Goal: Check status: Check status

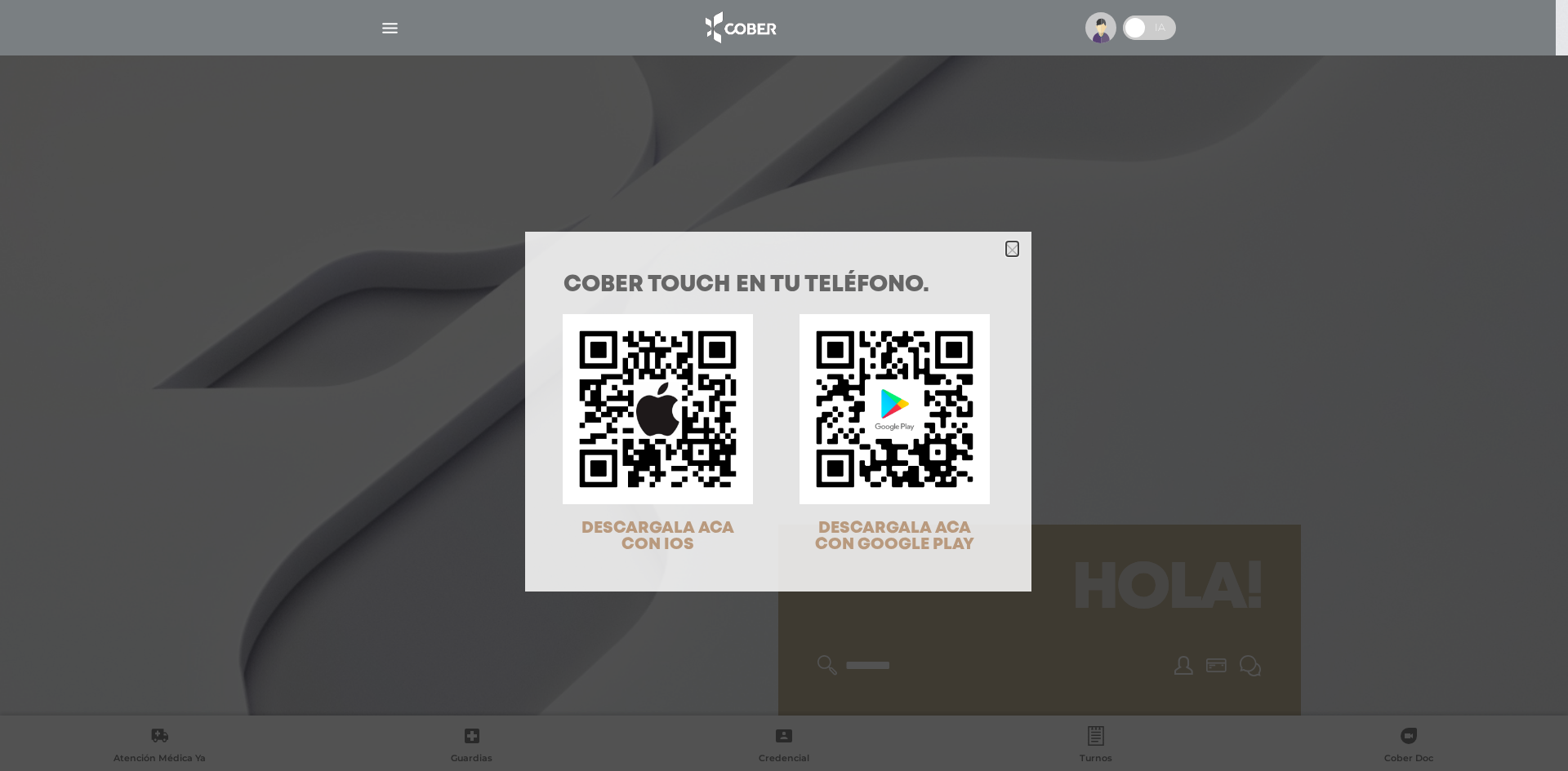
click at [1006, 253] on icon "Close" at bounding box center [1012, 250] width 12 height 12
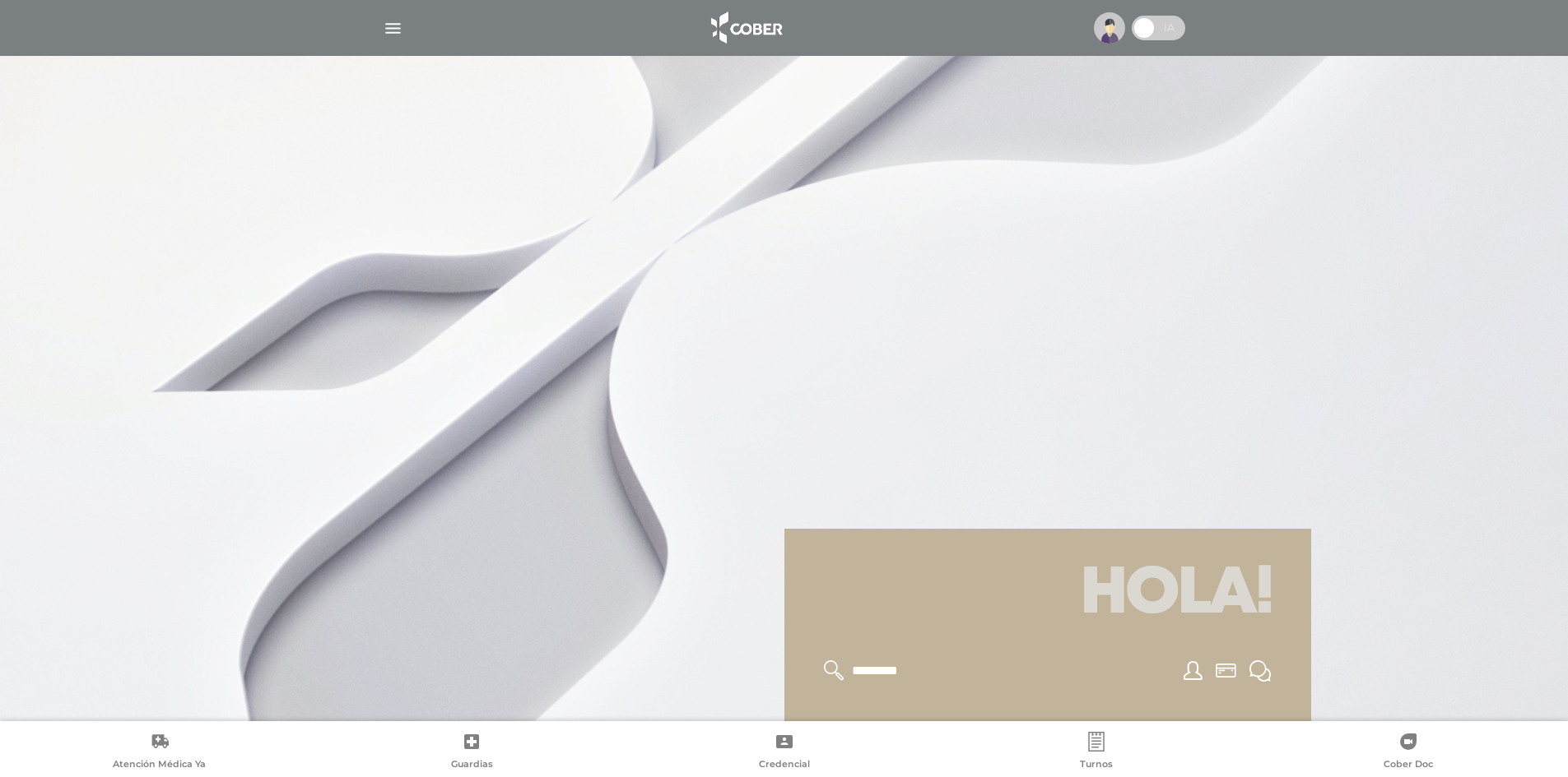
click at [1102, 44] on div at bounding box center [784, 28] width 843 height 40
click at [1102, 38] on img at bounding box center [1109, 27] width 31 height 31
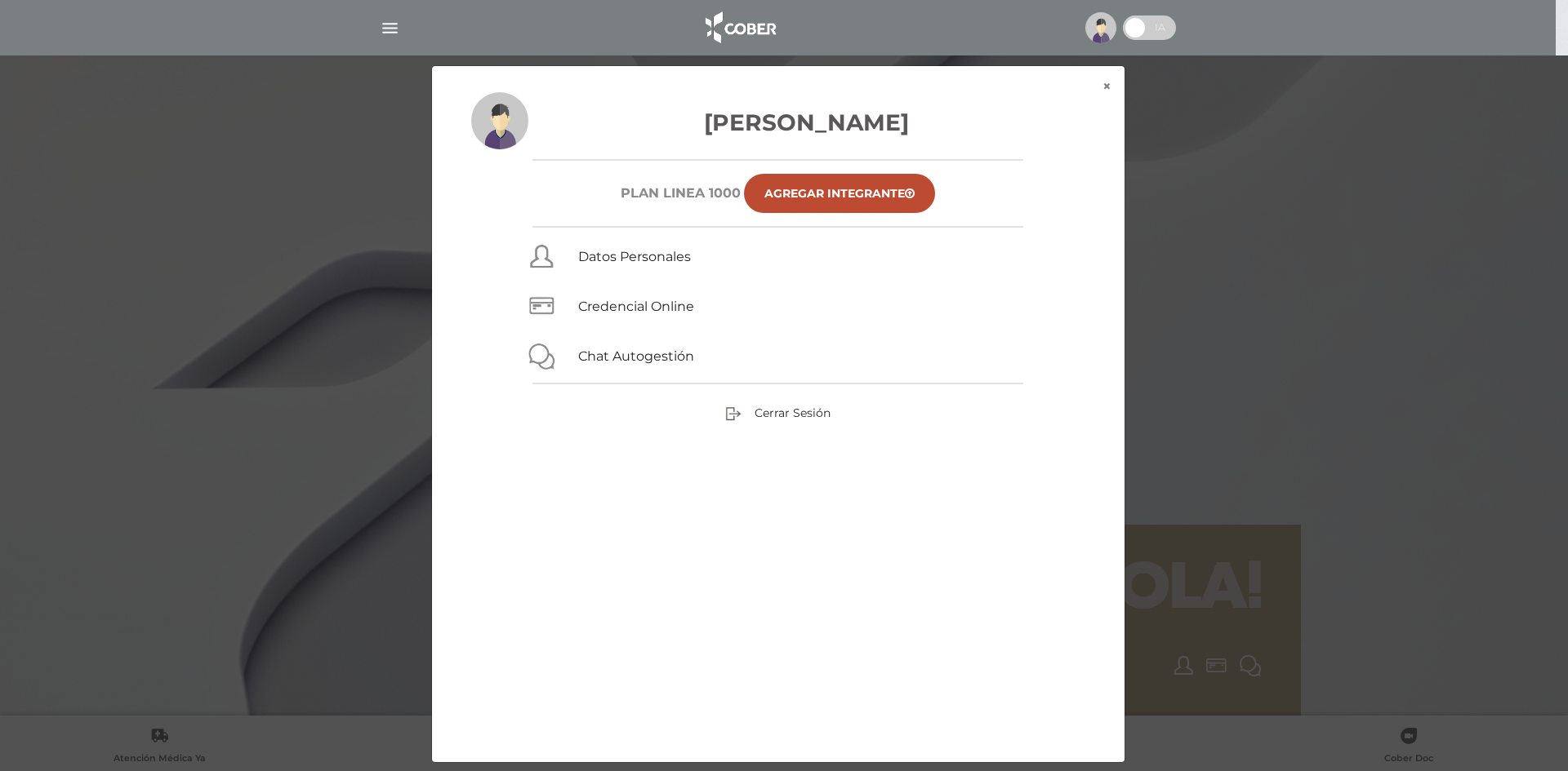
click at [1244, 245] on div "× × [PERSON_NAME] Plan Linea 1000 Agregar Integrante Datos Personales Credencia…" at bounding box center [784, 414] width 1489 height 698
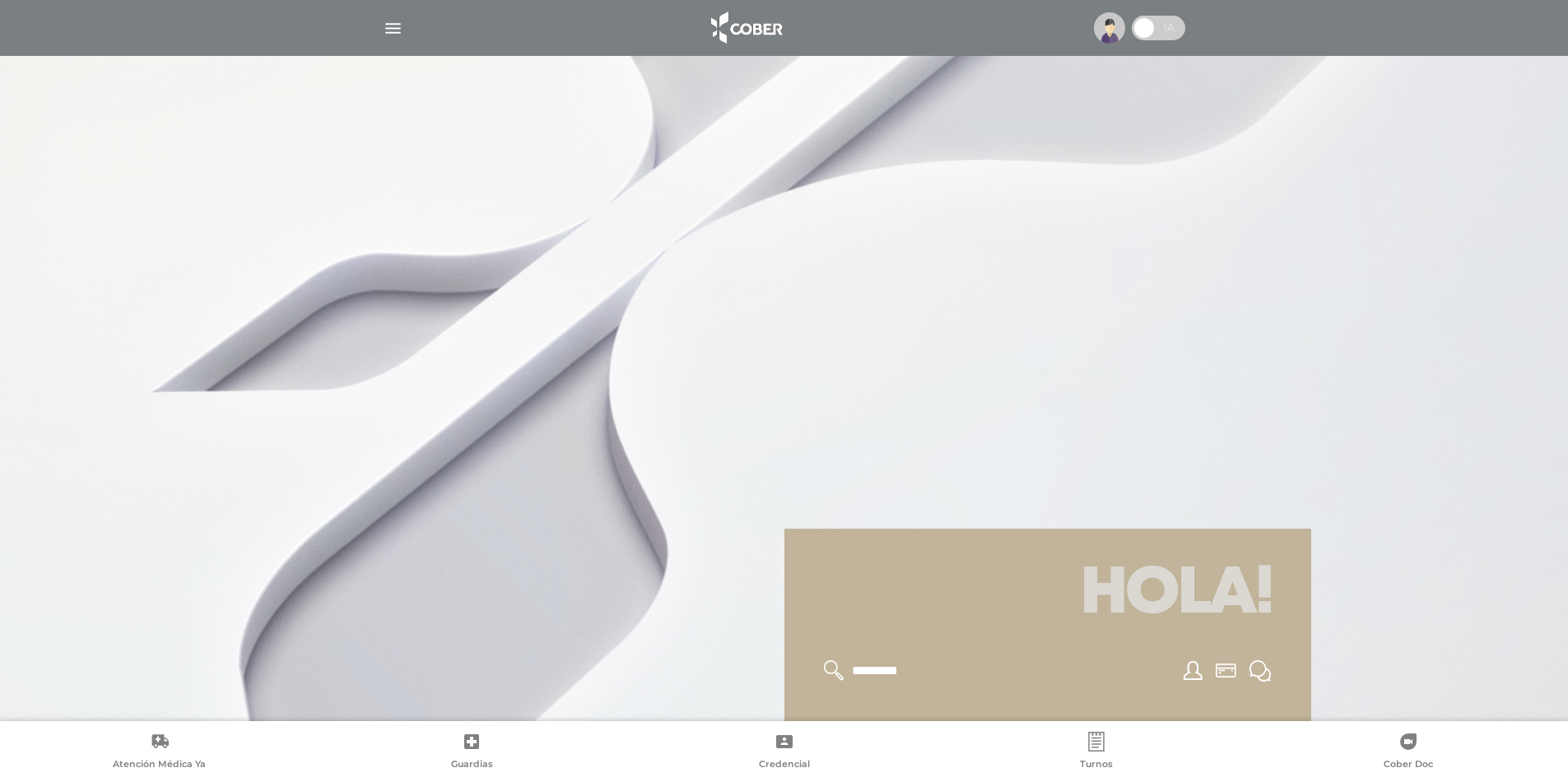
click at [405, 27] on div at bounding box center [784, 28] width 843 height 40
click at [401, 24] on img "button" at bounding box center [393, 28] width 21 height 21
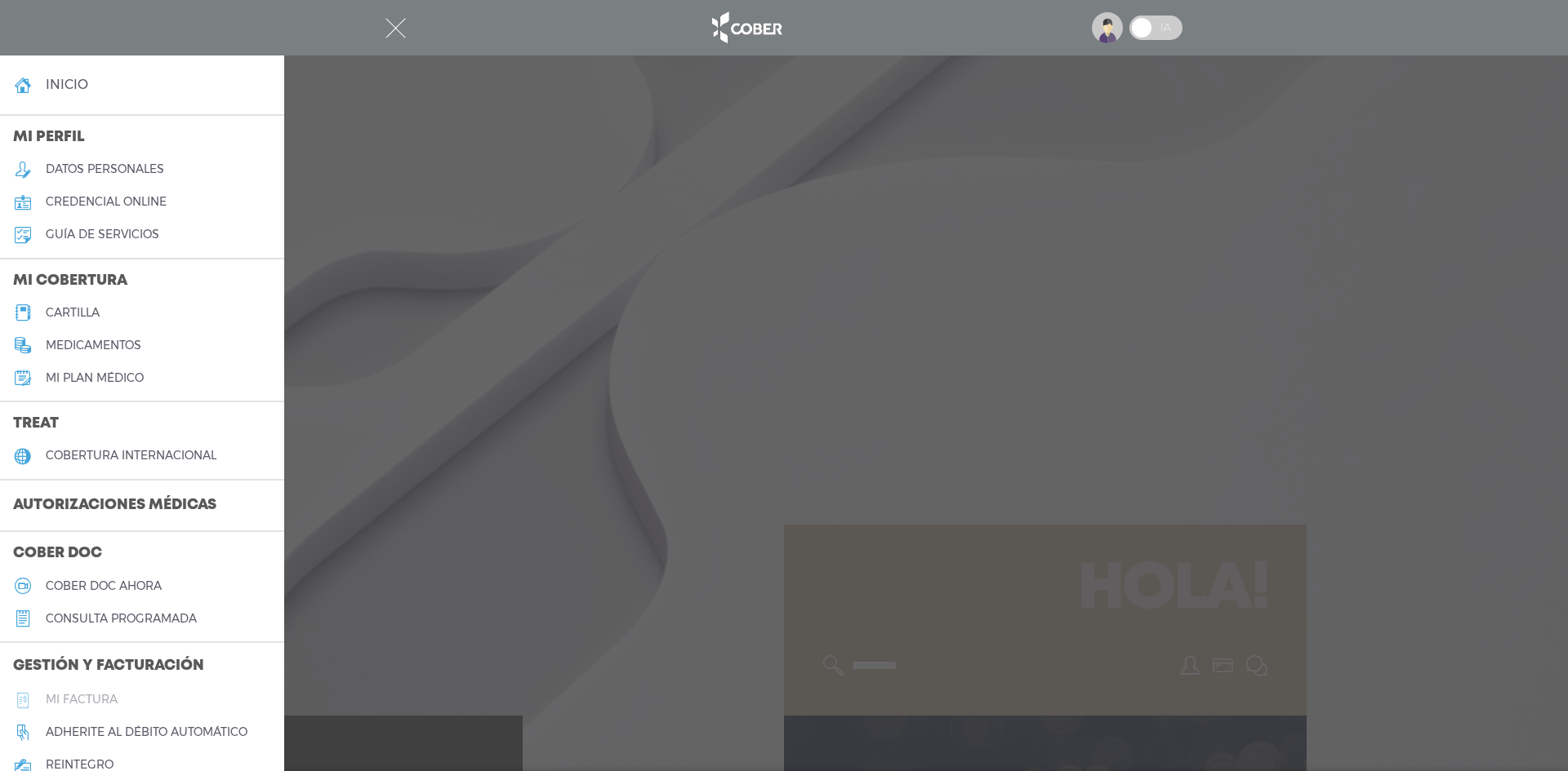
click at [119, 704] on link "Mi factura" at bounding box center [142, 700] width 284 height 33
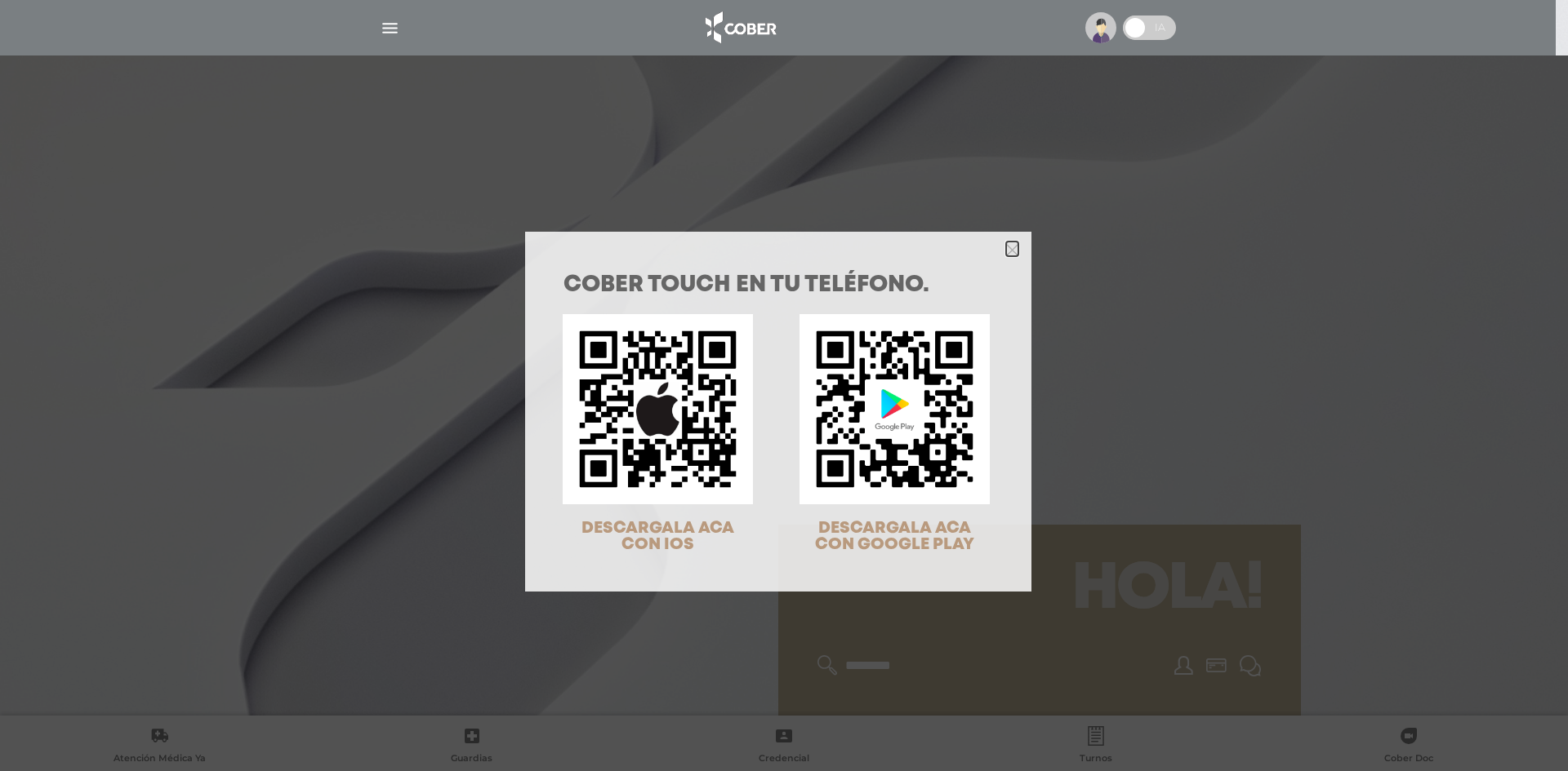
click at [1006, 242] on icon "Close" at bounding box center [1012, 248] width 12 height 18
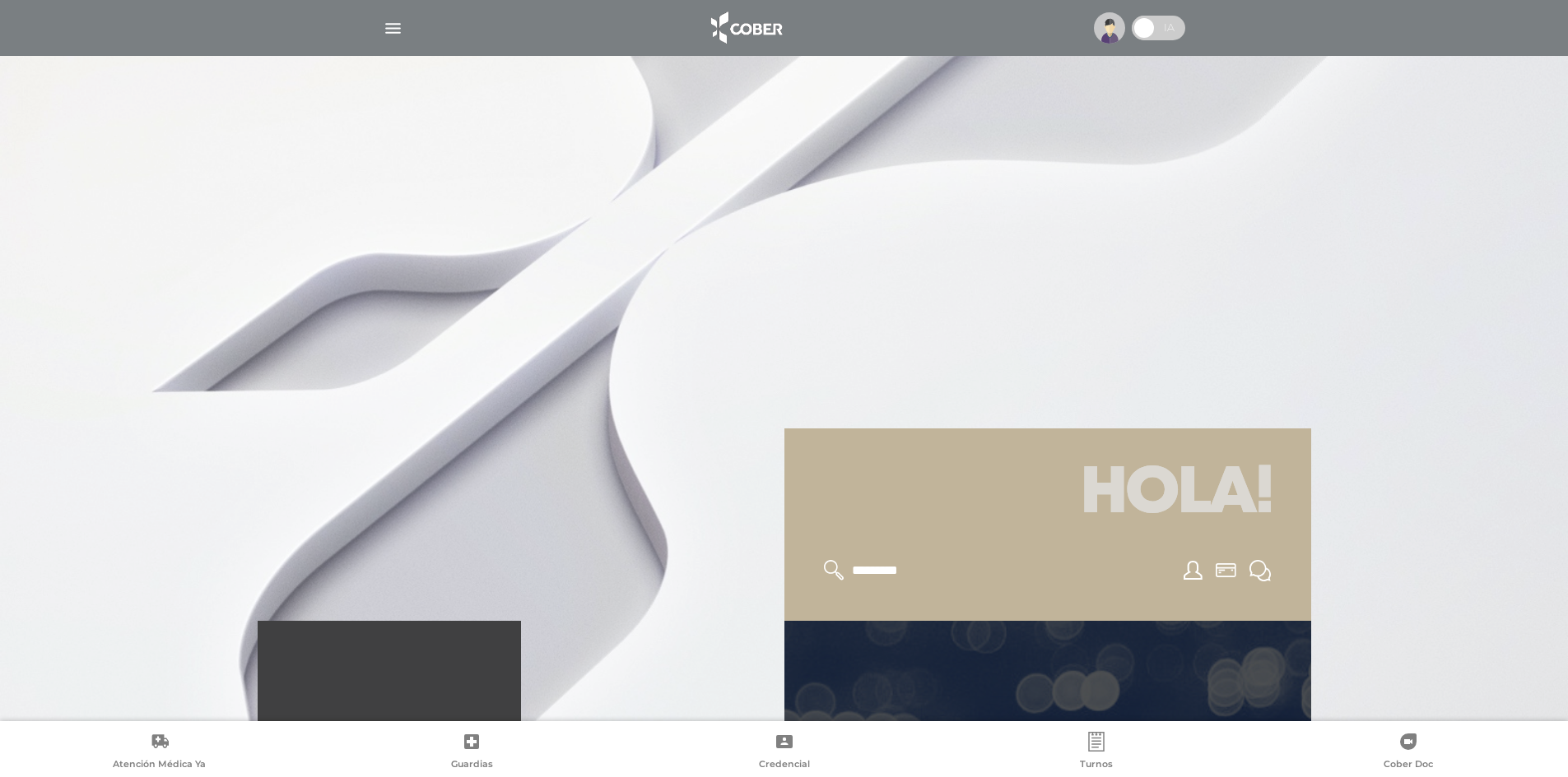
scroll to position [412, 0]
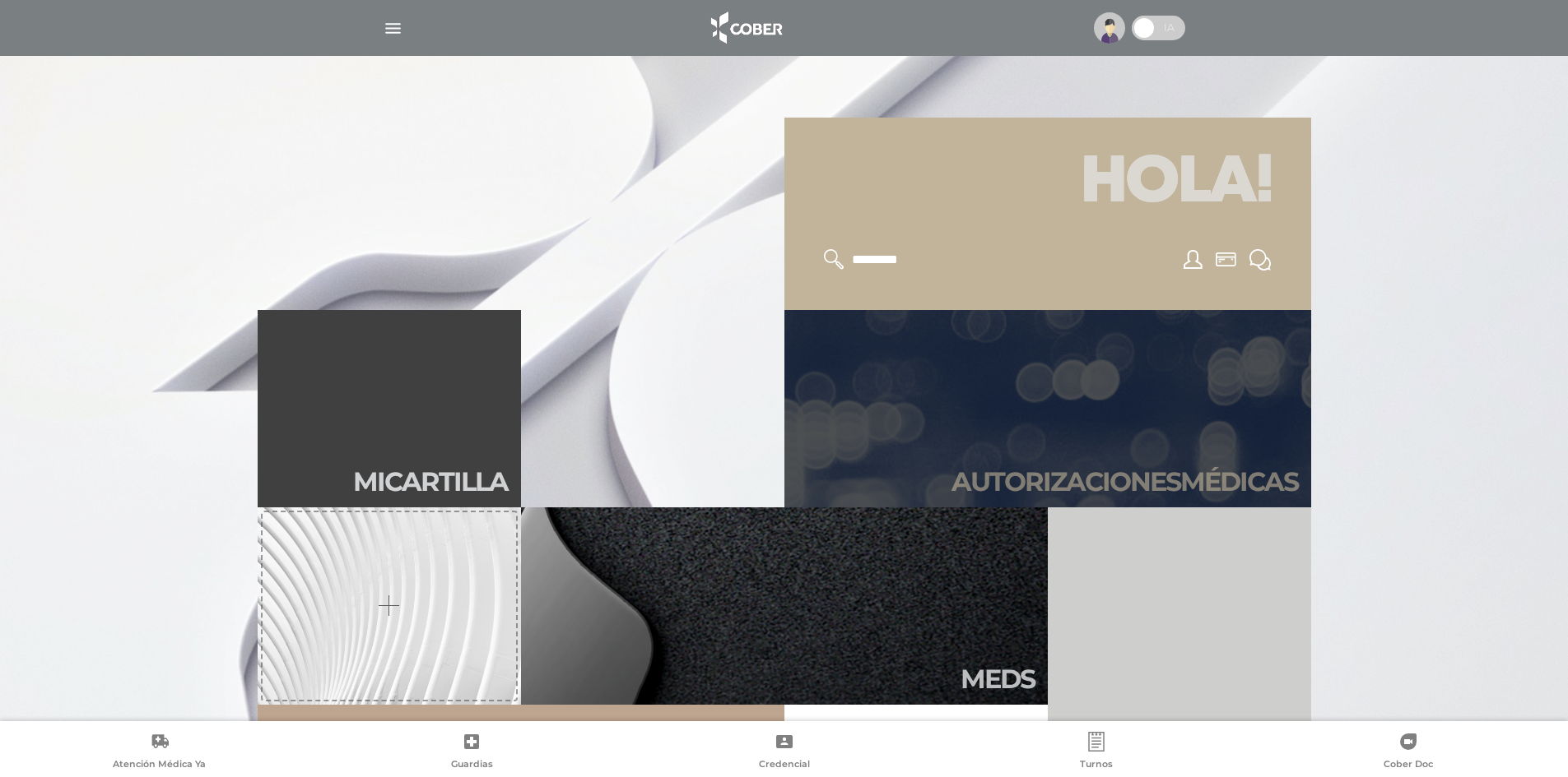
click at [1115, 387] on link "Autori zaciones médicas" at bounding box center [1047, 409] width 526 height 198
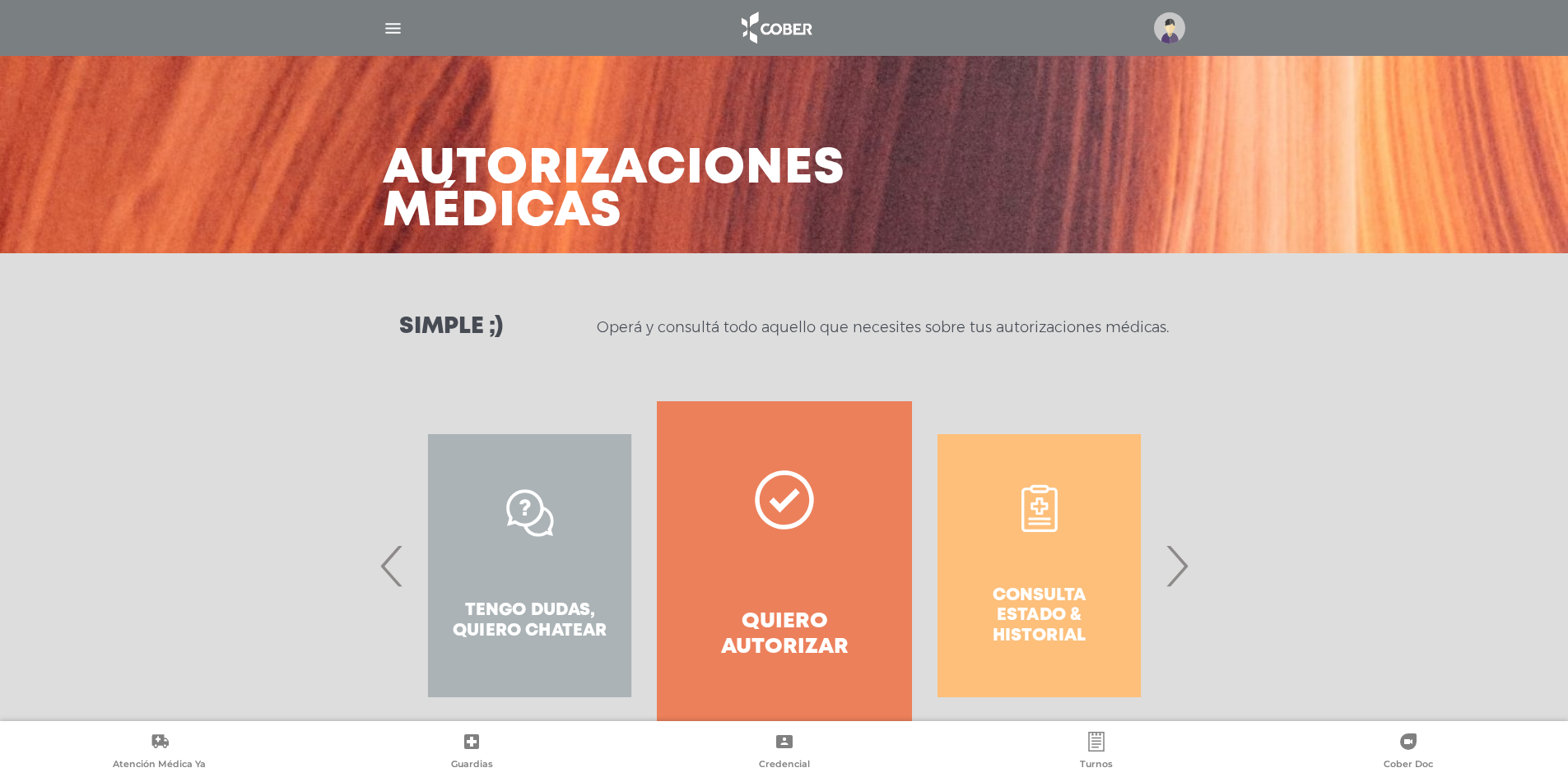
click at [1168, 570] on span "›" at bounding box center [1176, 566] width 32 height 89
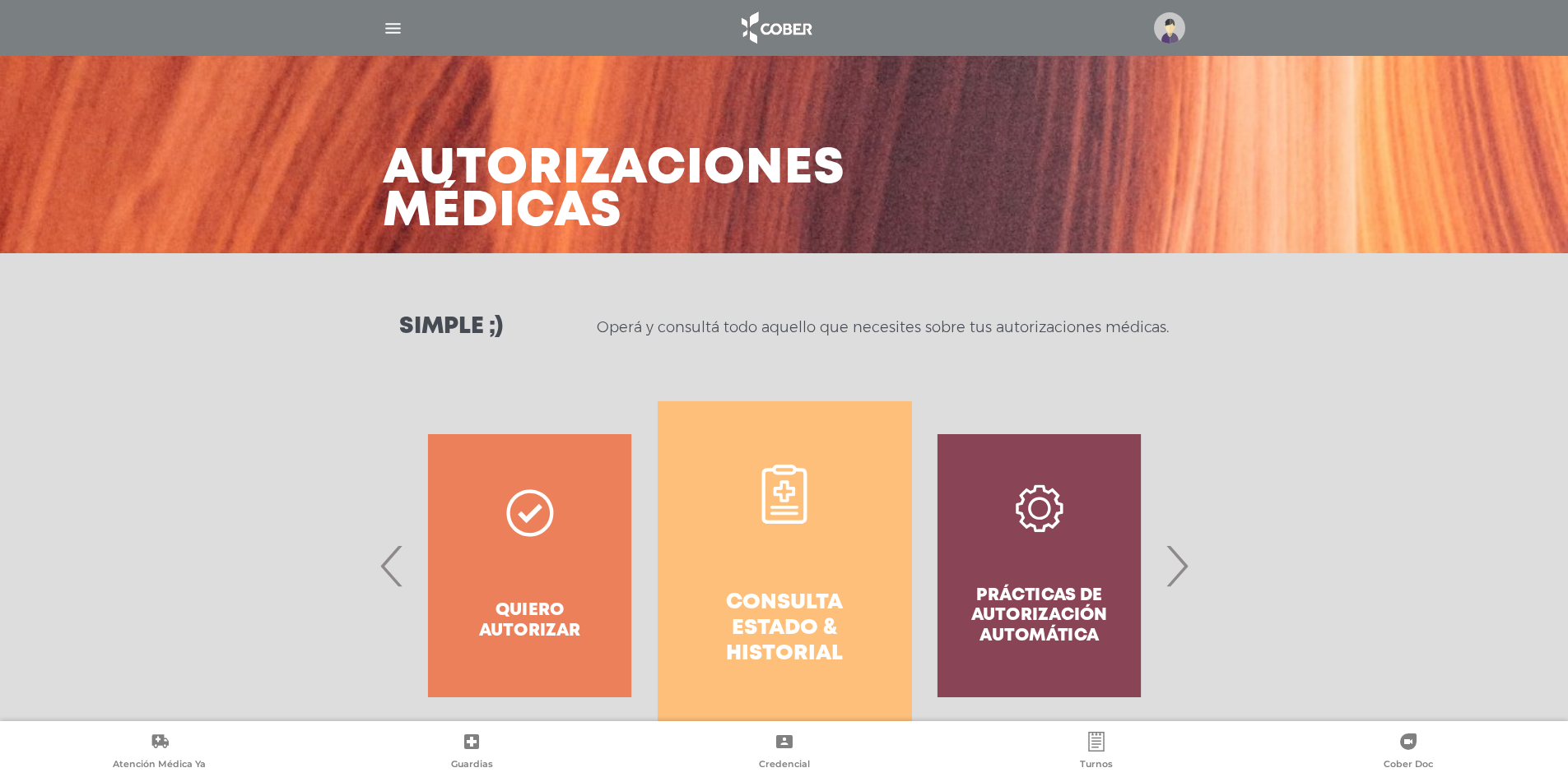
click at [794, 526] on link "Consulta estado & historial" at bounding box center [784, 566] width 255 height 329
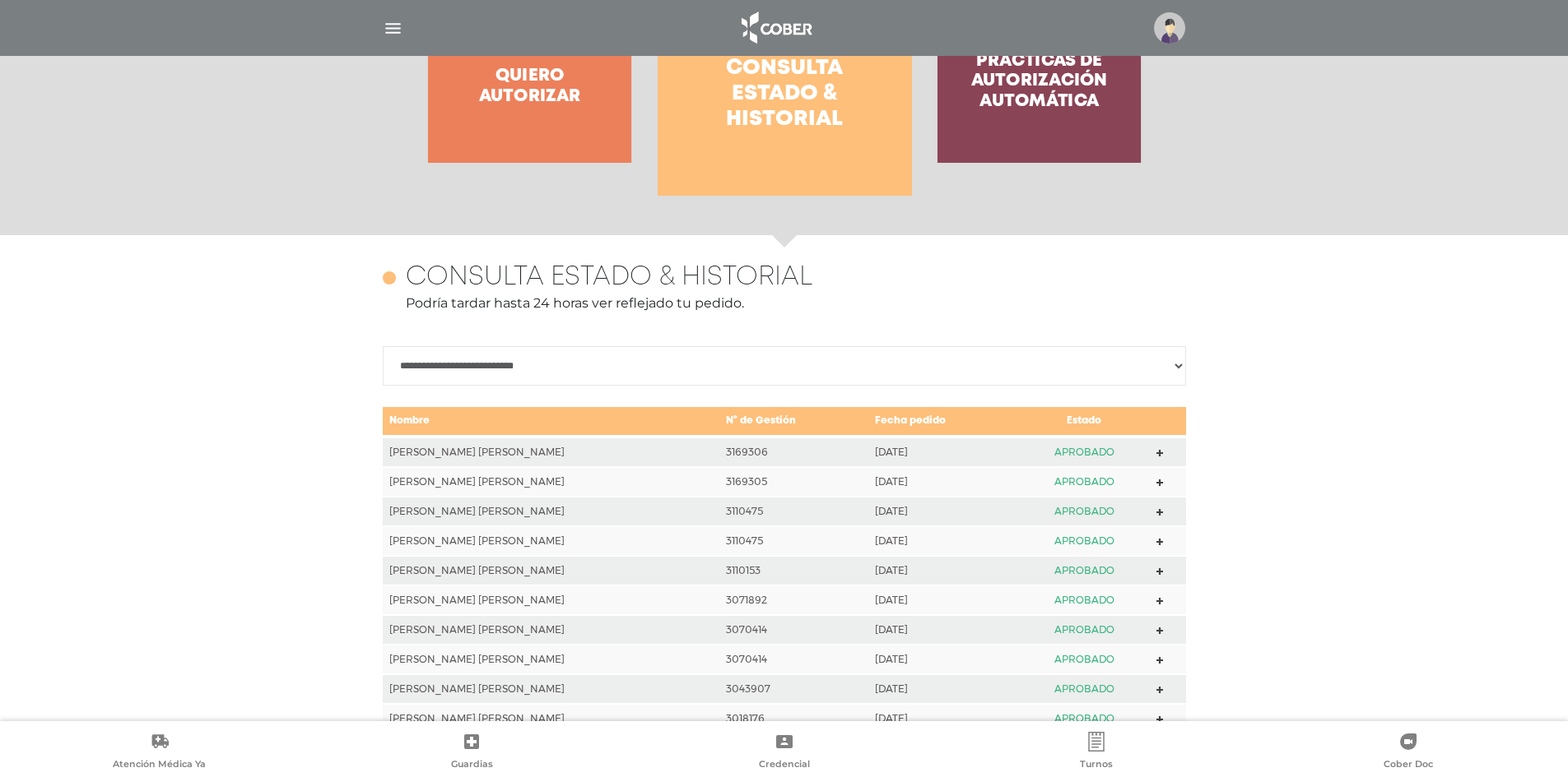
scroll to position [731, 0]
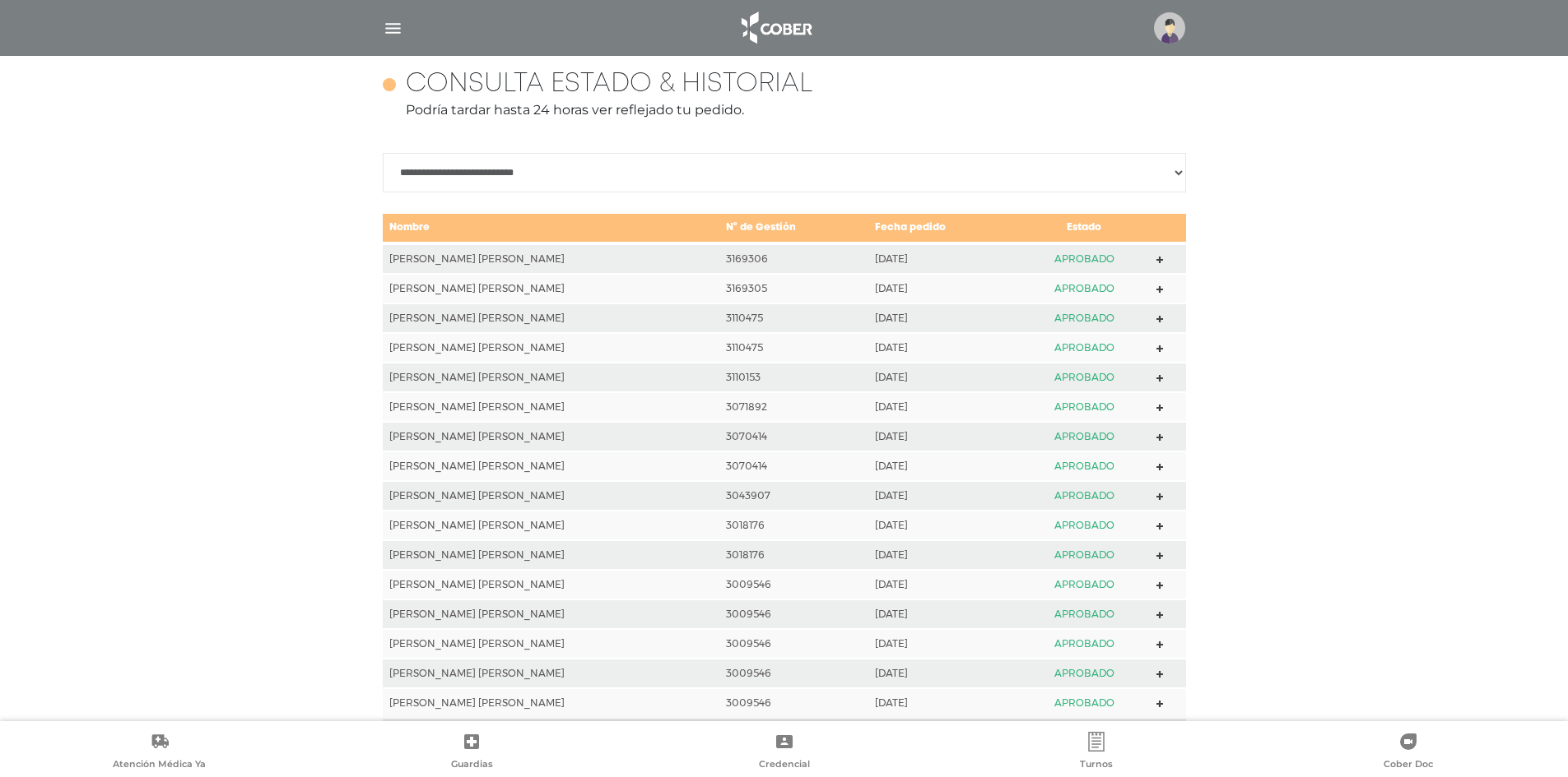
click at [1156, 287] on icon at bounding box center [1160, 290] width 8 height 8
click at [1156, 260] on polygon at bounding box center [1160, 260] width 8 height 8
drag, startPoint x: 898, startPoint y: 256, endPoint x: 927, endPoint y: 299, distance: 51.9
click at [927, 299] on td "2025-08-14" at bounding box center [943, 288] width 150 height 29
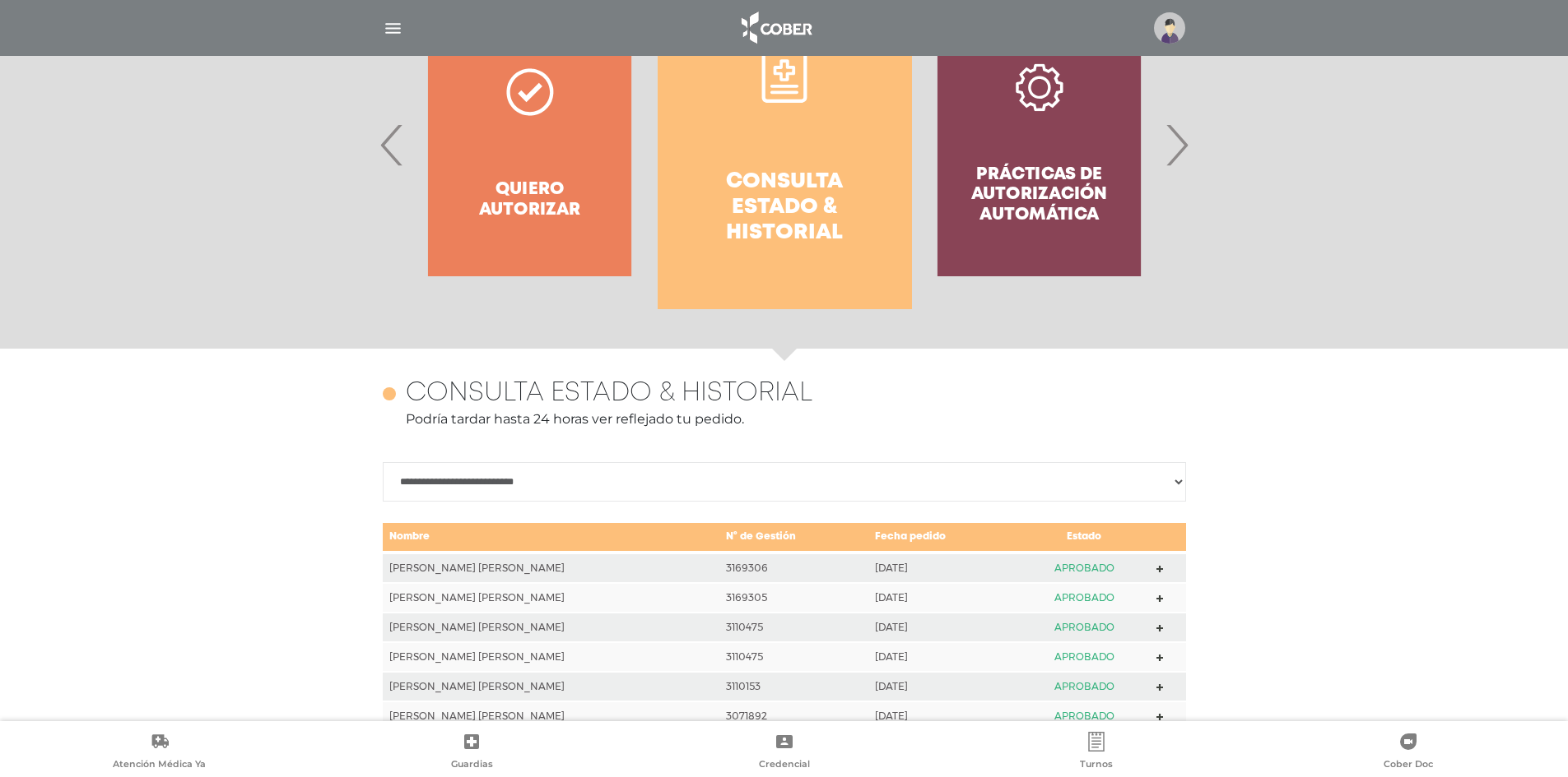
scroll to position [204, 0]
